Goal: Navigation & Orientation: Find specific page/section

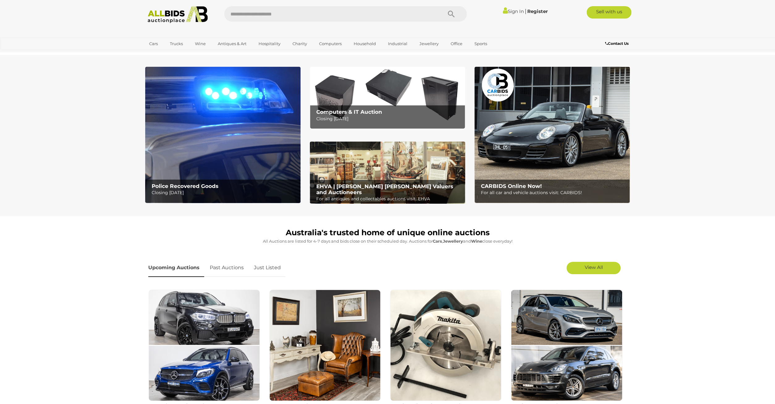
click at [378, 94] on img at bounding box center [387, 98] width 155 height 62
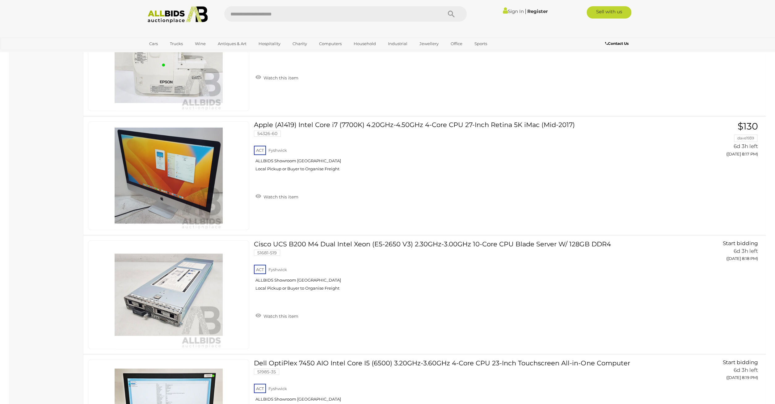
scroll to position [5750, 0]
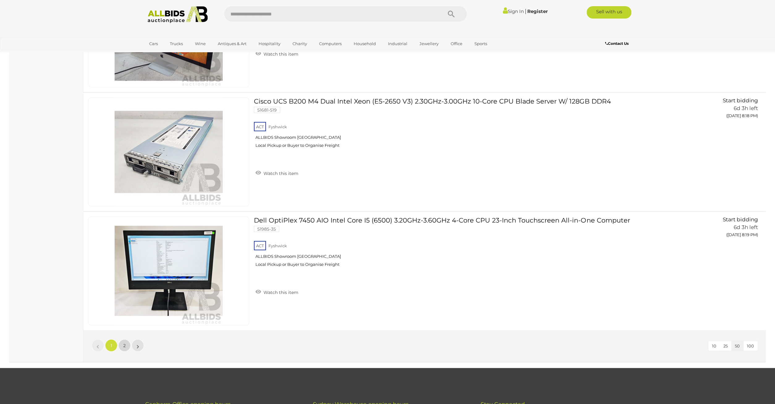
click at [128, 339] on link "2" at bounding box center [124, 345] width 12 height 12
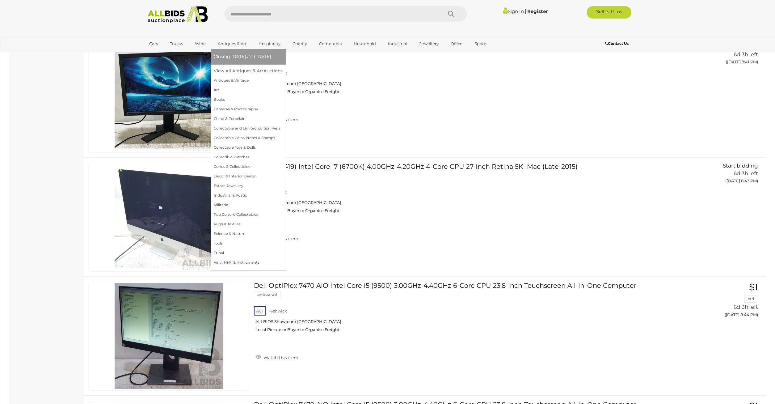
scroll to position [1369, 0]
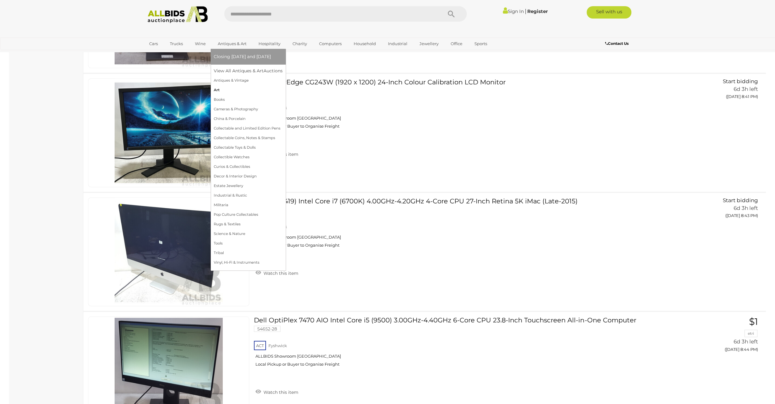
click at [232, 87] on link "Art" at bounding box center [248, 90] width 69 height 10
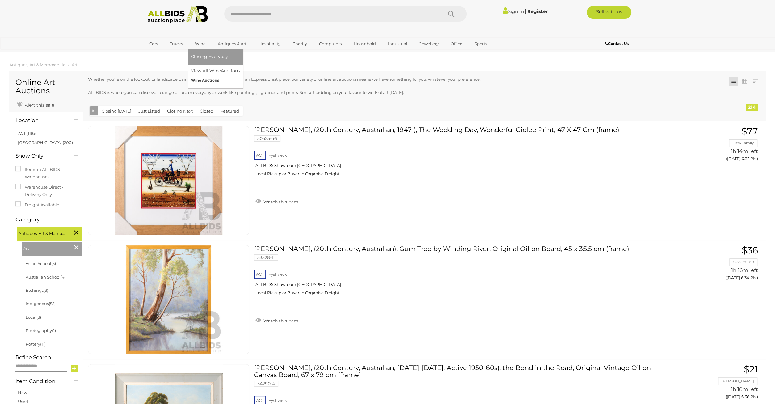
click at [201, 79] on link "Wine Auctions" at bounding box center [215, 81] width 49 height 10
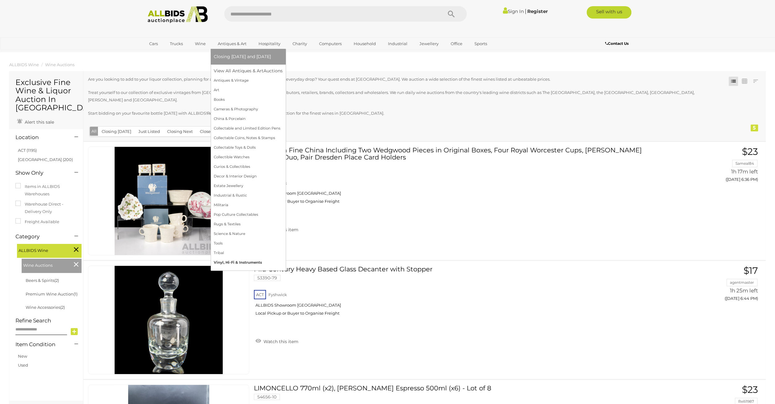
click at [228, 265] on link "Vinyl, Hi-Fi & Instruments" at bounding box center [248, 263] width 69 height 10
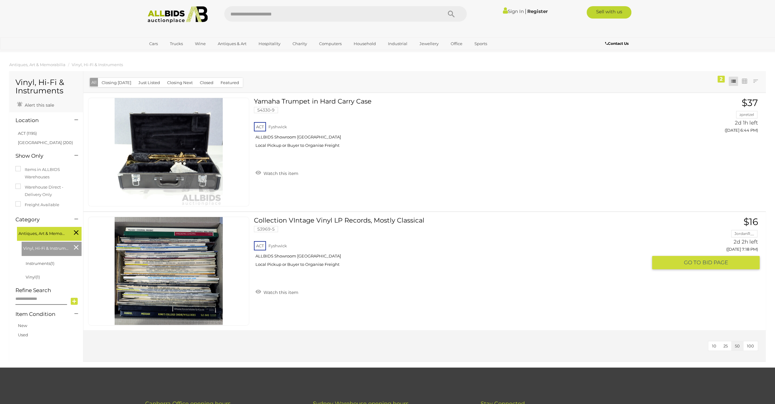
click at [186, 290] on img at bounding box center [169, 271] width 108 height 108
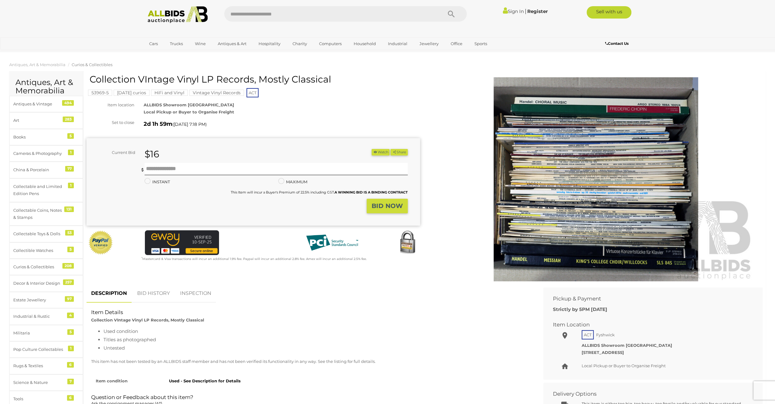
click at [555, 184] on img at bounding box center [596, 179] width 316 height 204
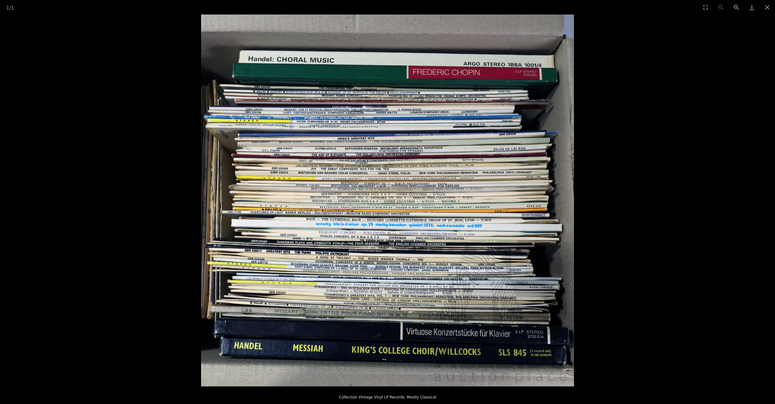
click at [686, 153] on picture at bounding box center [387, 201] width 775 height 372
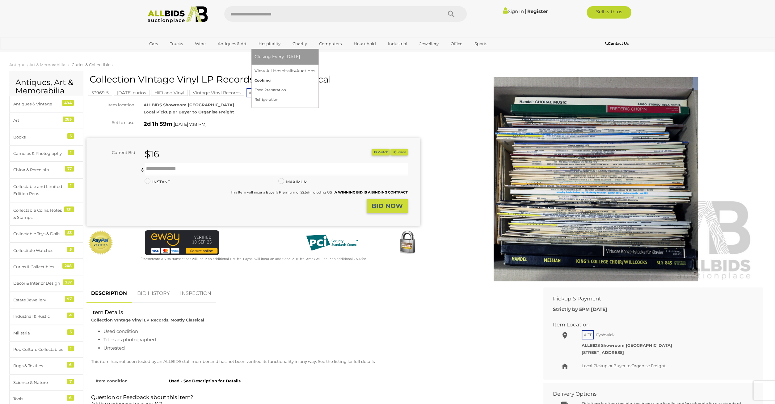
click at [266, 77] on link "Cooking" at bounding box center [285, 81] width 61 height 10
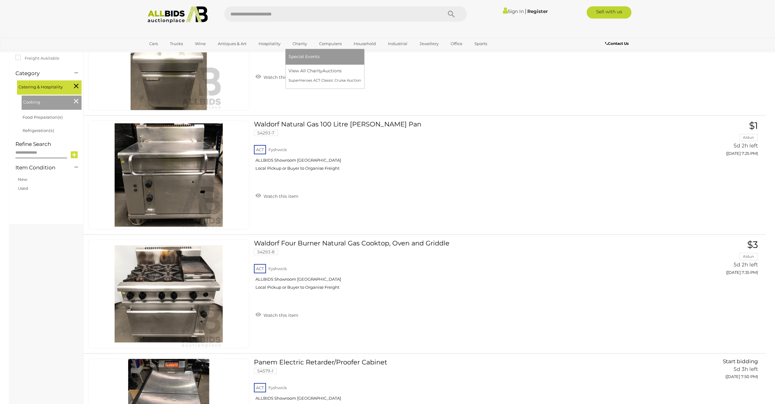
scroll to position [130, 0]
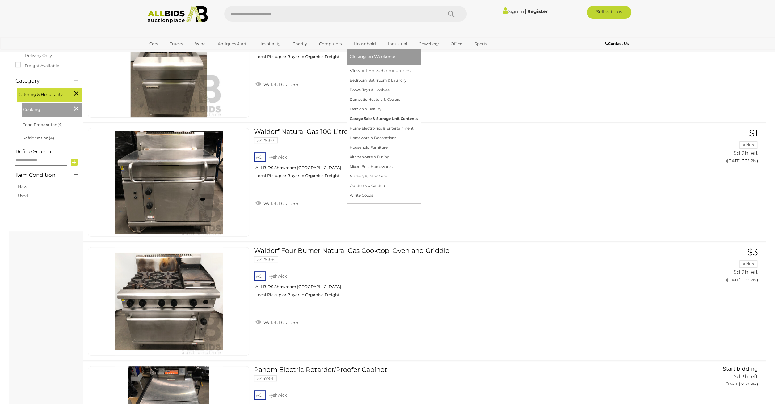
click at [367, 117] on link "Garage Sale & Storage Unit Contents" at bounding box center [384, 119] width 68 height 10
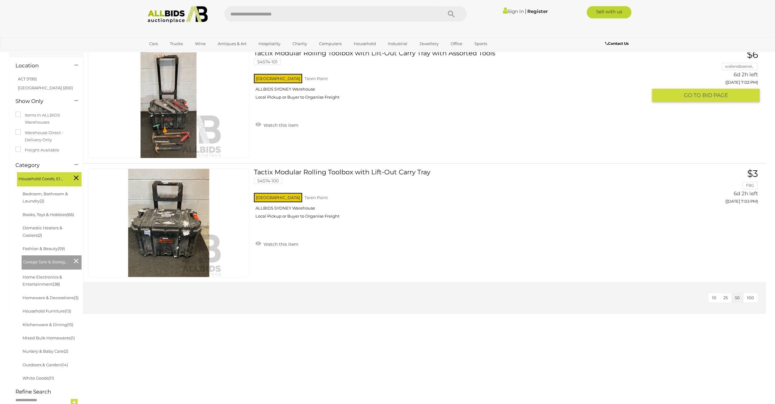
scroll to position [64, 0]
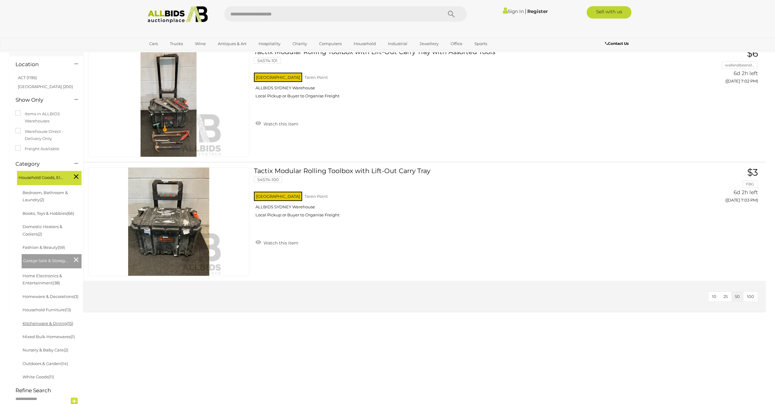
click at [58, 325] on link "Kitchenware & Dining (15)" at bounding box center [48, 323] width 51 height 5
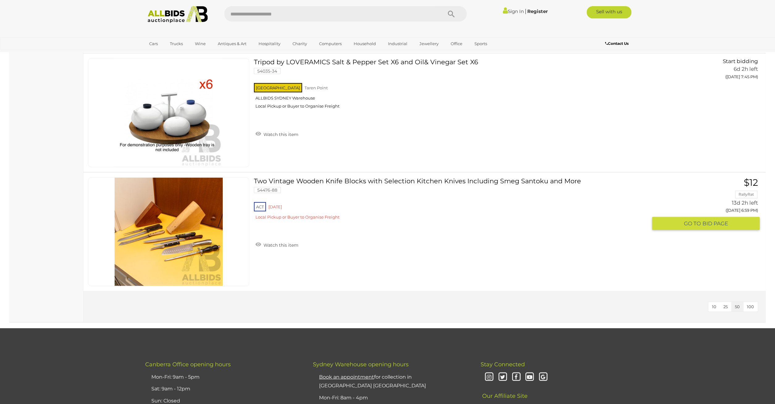
scroll to position [1542, 0]
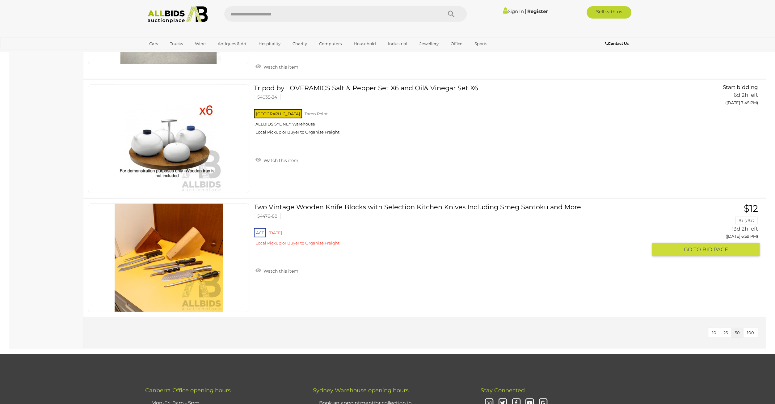
click at [275, 213] on link "Two Vintage Wooden Knife Blocks with Selection Kitchen Knives Including Smeg Sa…" at bounding box center [453, 226] width 389 height 47
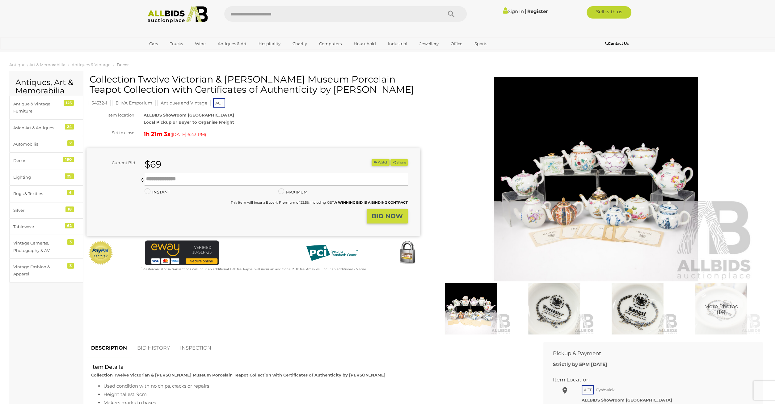
click at [590, 201] on img at bounding box center [596, 179] width 316 height 204
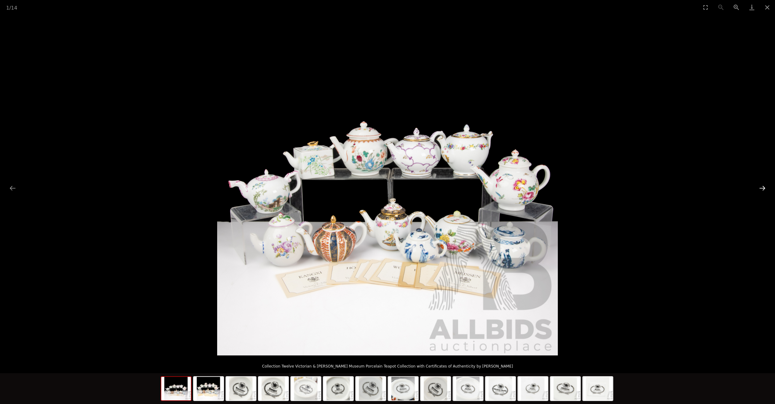
click at [760, 187] on button "Next slide" at bounding box center [762, 188] width 13 height 12
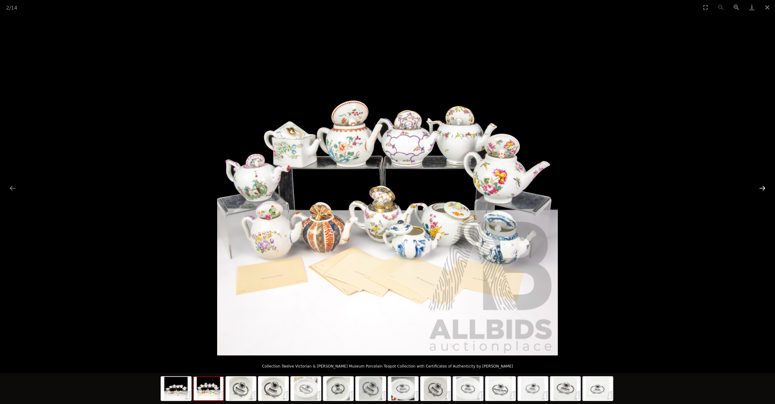
click at [760, 187] on button "Next slide" at bounding box center [762, 188] width 13 height 12
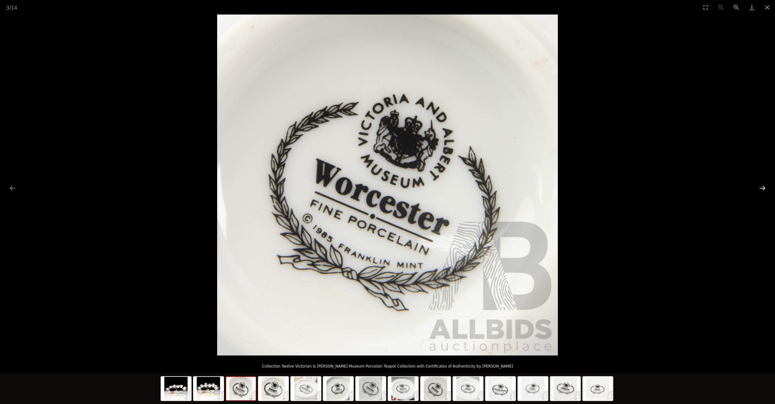
click at [760, 187] on button "Next slide" at bounding box center [762, 188] width 13 height 12
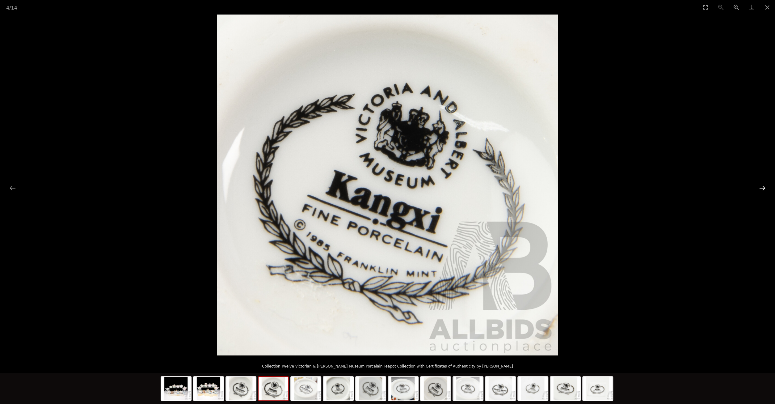
click at [760, 187] on button "Next slide" at bounding box center [762, 188] width 13 height 12
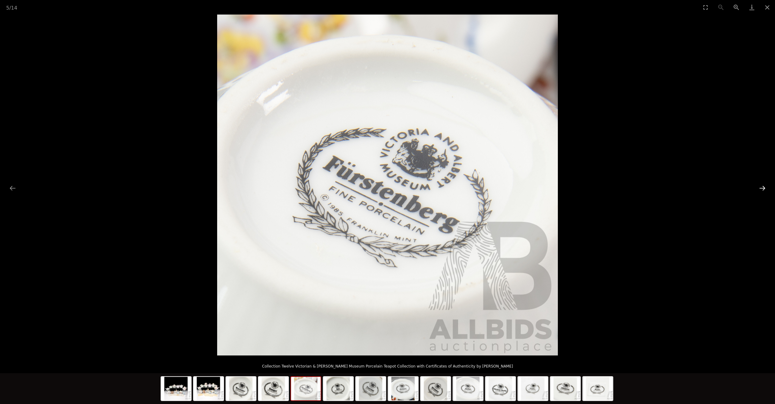
click at [760, 187] on button "Next slide" at bounding box center [762, 188] width 13 height 12
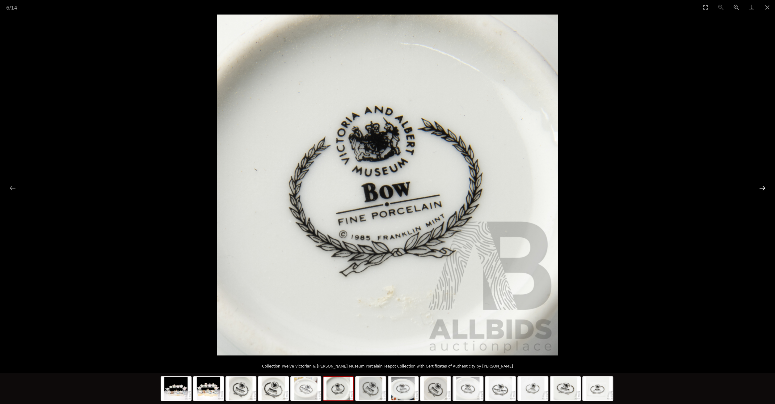
click at [760, 187] on button "Next slide" at bounding box center [762, 188] width 13 height 12
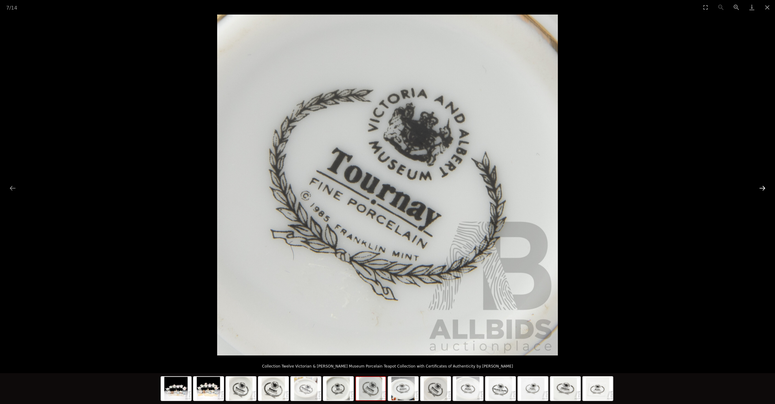
click at [760, 187] on button "Next slide" at bounding box center [762, 188] width 13 height 12
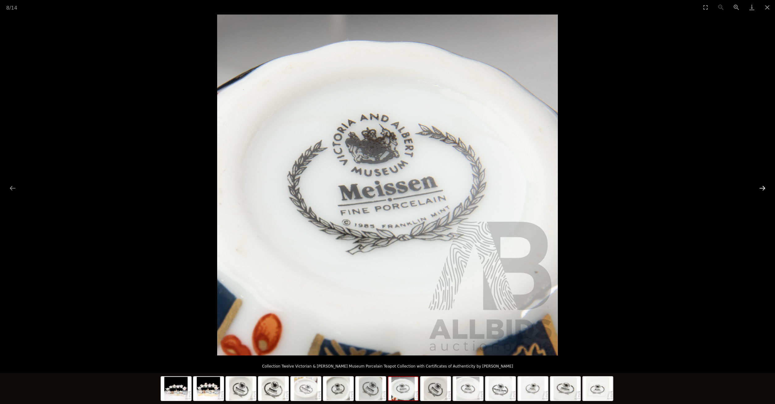
click at [760, 187] on button "Next slide" at bounding box center [762, 188] width 13 height 12
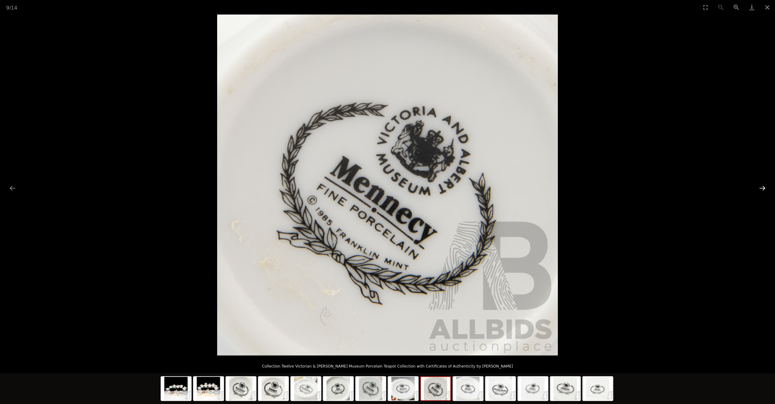
click at [760, 187] on button "Next slide" at bounding box center [762, 188] width 13 height 12
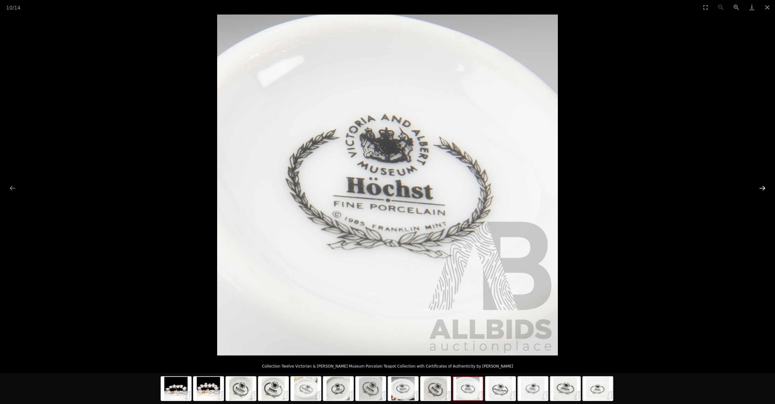
click at [760, 187] on button "Next slide" at bounding box center [762, 188] width 13 height 12
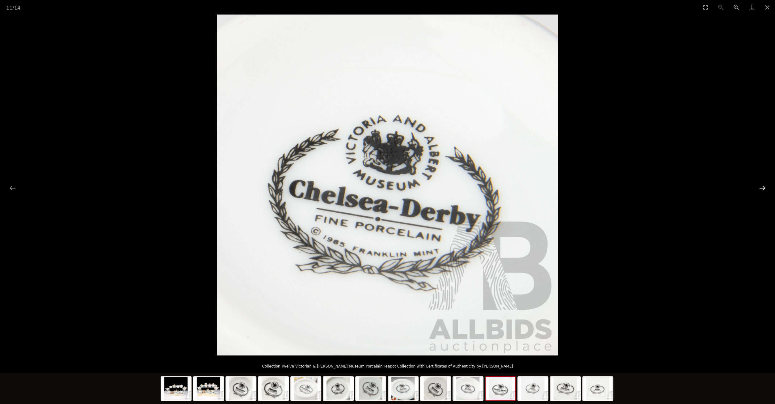
click at [760, 187] on button "Next slide" at bounding box center [762, 188] width 13 height 12
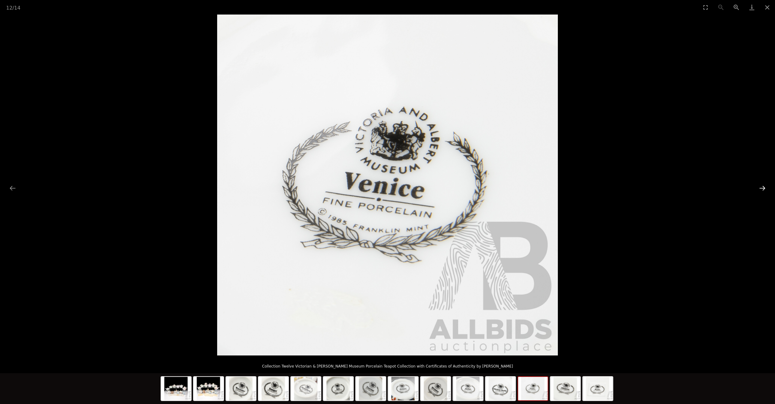
click at [760, 187] on button "Next slide" at bounding box center [762, 188] width 13 height 12
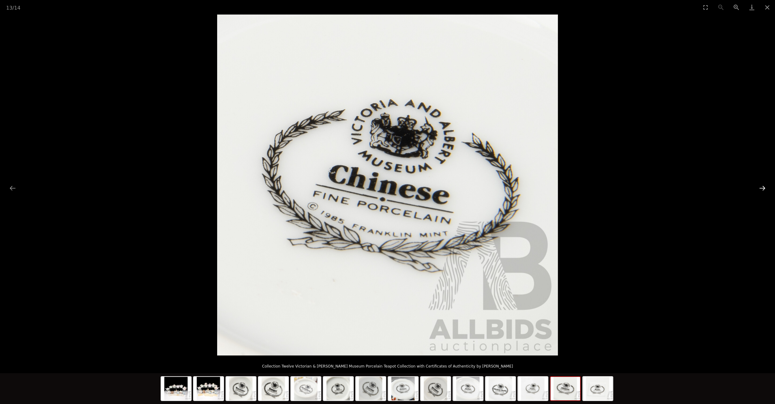
click at [760, 187] on button "Next slide" at bounding box center [762, 188] width 13 height 12
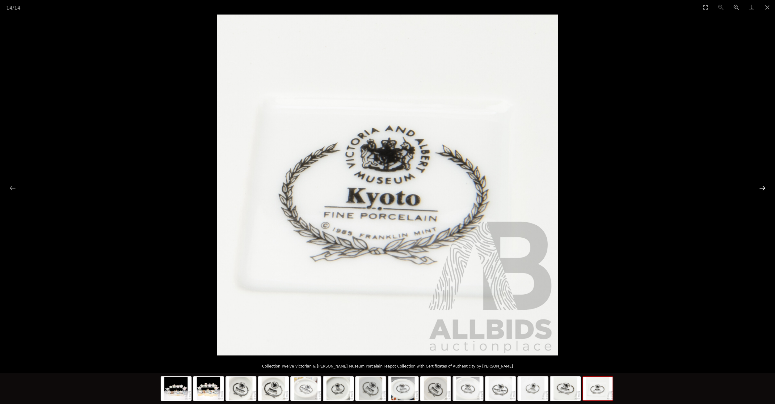
click at [760, 187] on button "Next slide" at bounding box center [762, 188] width 13 height 12
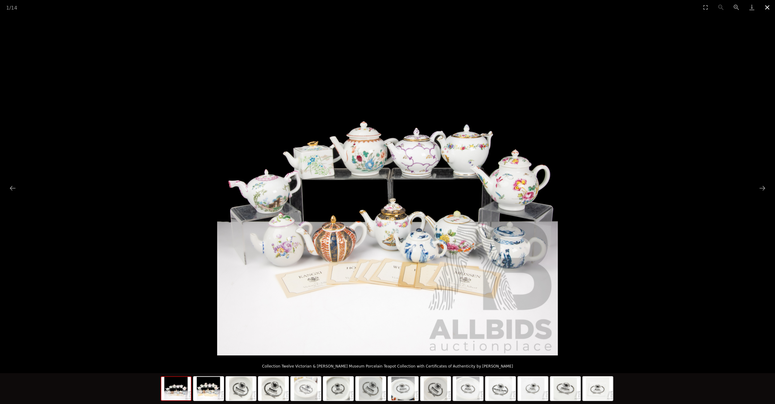
click at [766, 10] on button "Close gallery" at bounding box center [767, 7] width 15 height 15
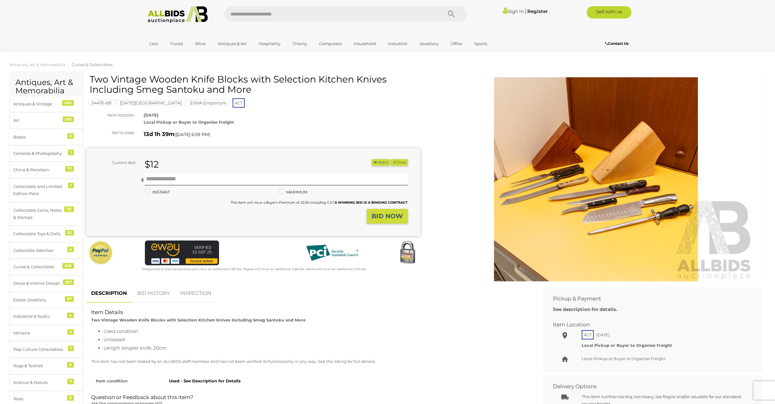
click at [149, 104] on mark "[DATE][GEOGRAPHIC_DATA]" at bounding box center [150, 103] width 69 height 6
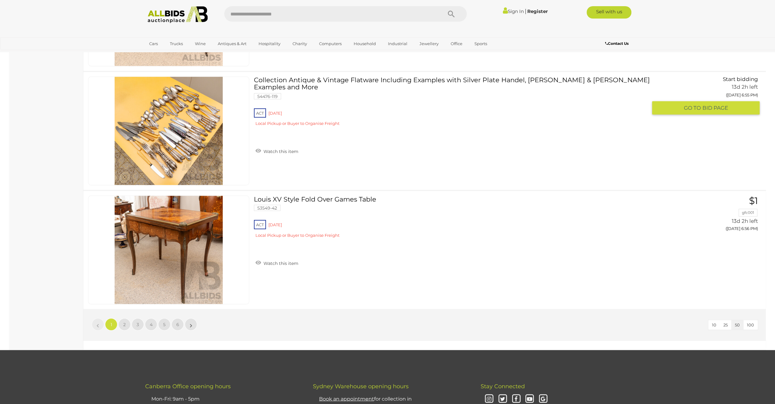
scroll to position [5750, 0]
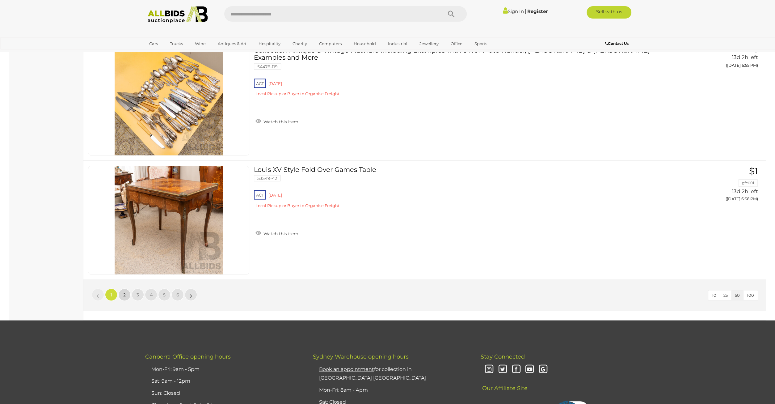
click at [128, 288] on link "2" at bounding box center [124, 294] width 12 height 12
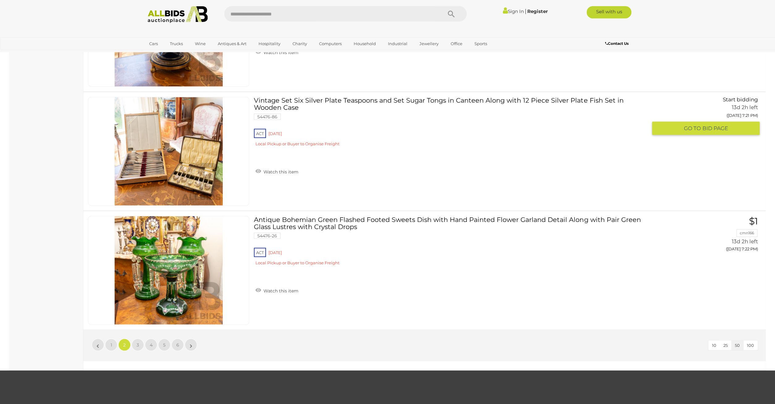
scroll to position [5740, 0]
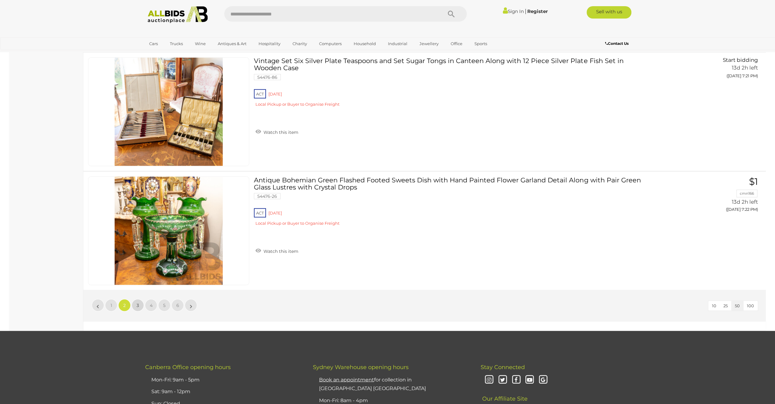
click at [134, 299] on link "3" at bounding box center [138, 305] width 12 height 12
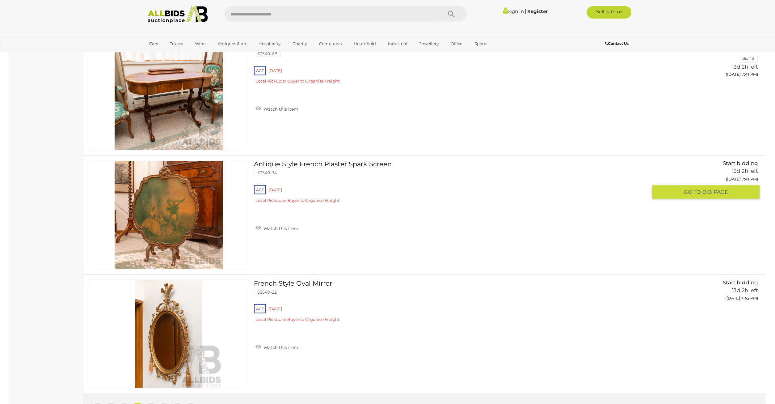
scroll to position [5686, 0]
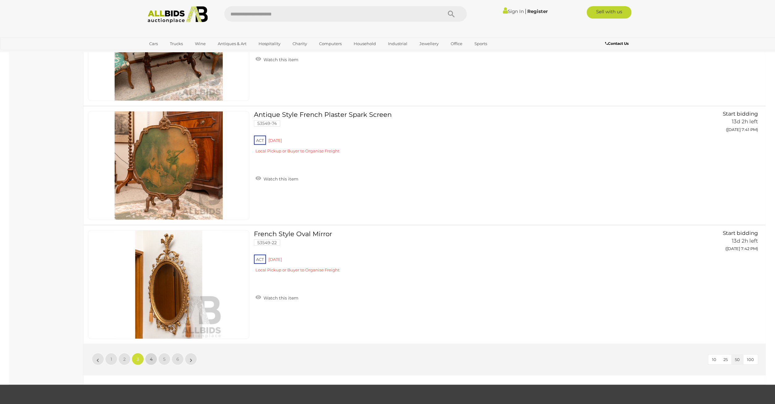
click at [152, 352] on link "4" at bounding box center [151, 358] width 12 height 12
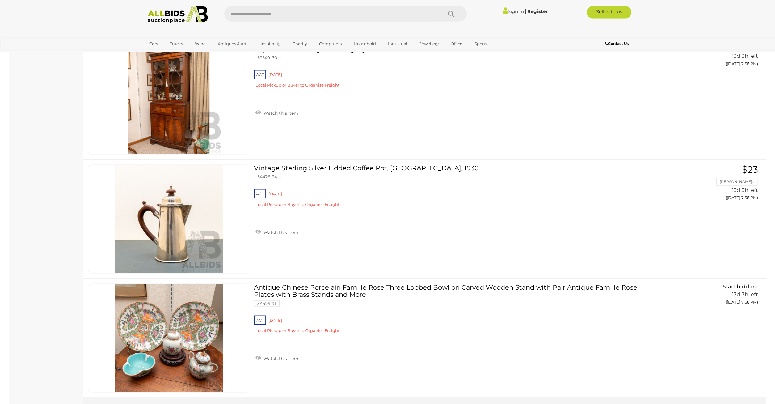
scroll to position [5935, 0]
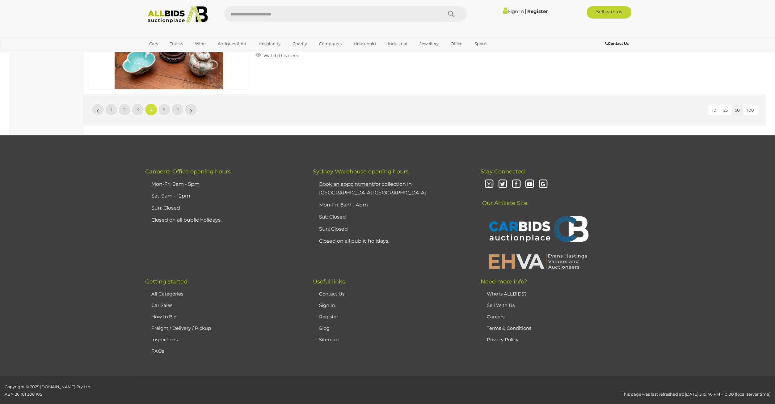
click at [166, 94] on div "10 25 50 100 « 1 2 3 4 5 6 »" at bounding box center [424, 110] width 682 height 32
click at [165, 107] on span "5" at bounding box center [164, 110] width 2 height 6
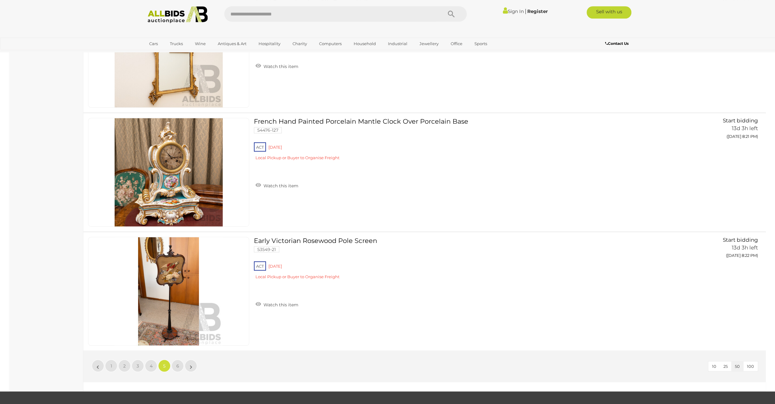
scroll to position [5708, 0]
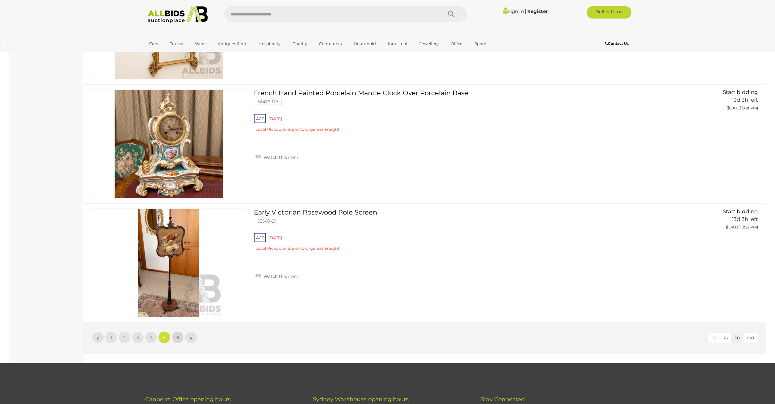
click at [182, 331] on link "6" at bounding box center [177, 337] width 12 height 12
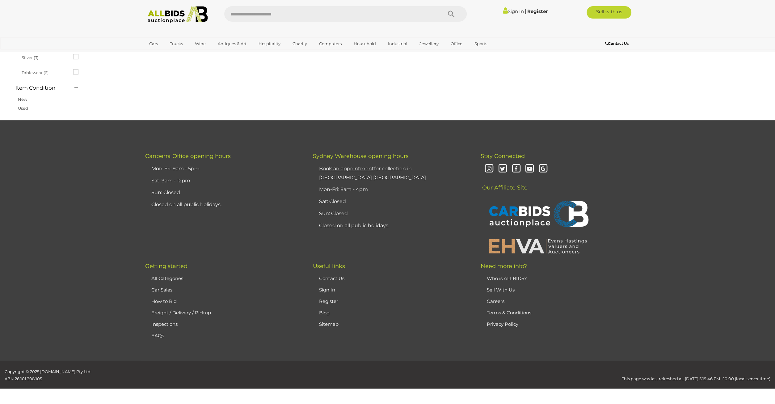
scroll to position [22, 0]
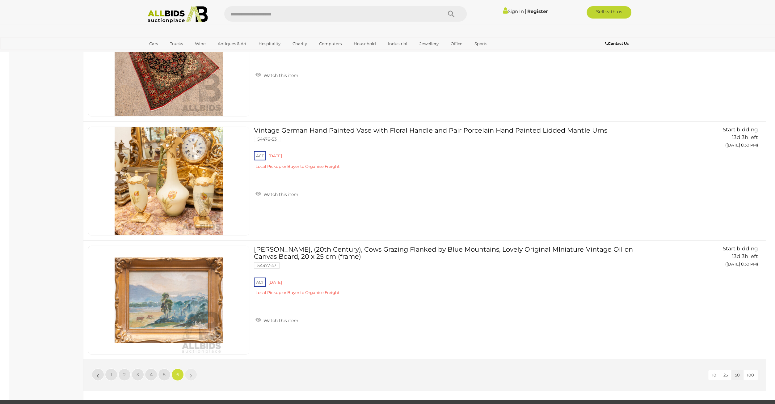
scroll to position [1885, 0]
